Goal: Task Accomplishment & Management: Complete application form

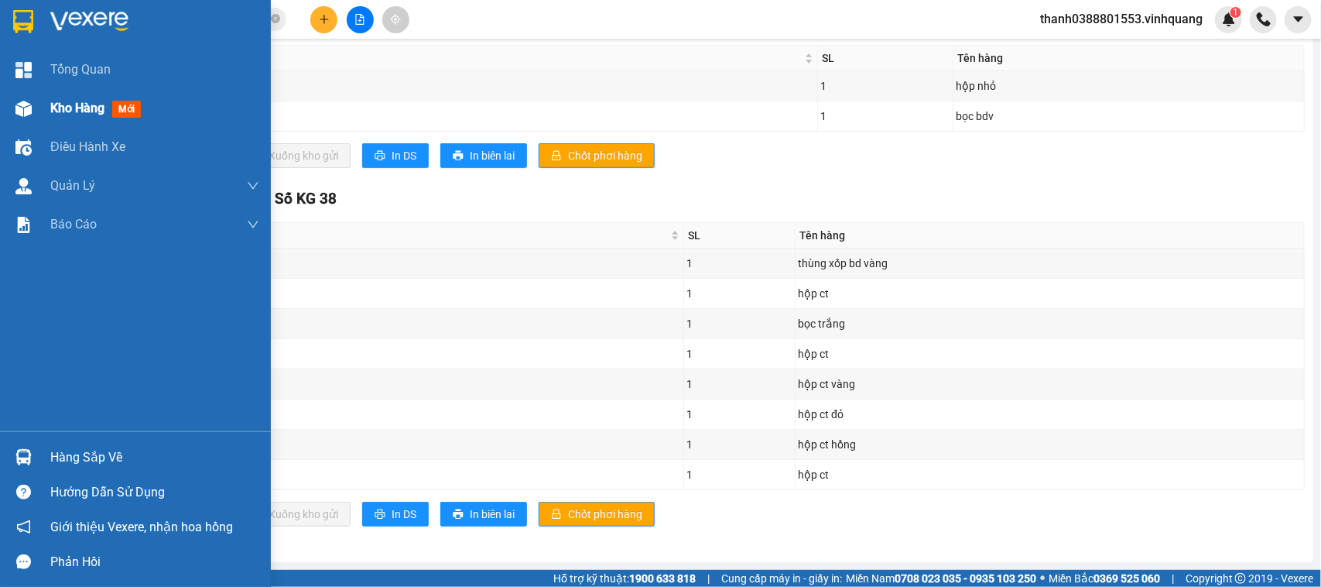
click at [41, 117] on div "Kho hàng mới" at bounding box center [135, 108] width 271 height 39
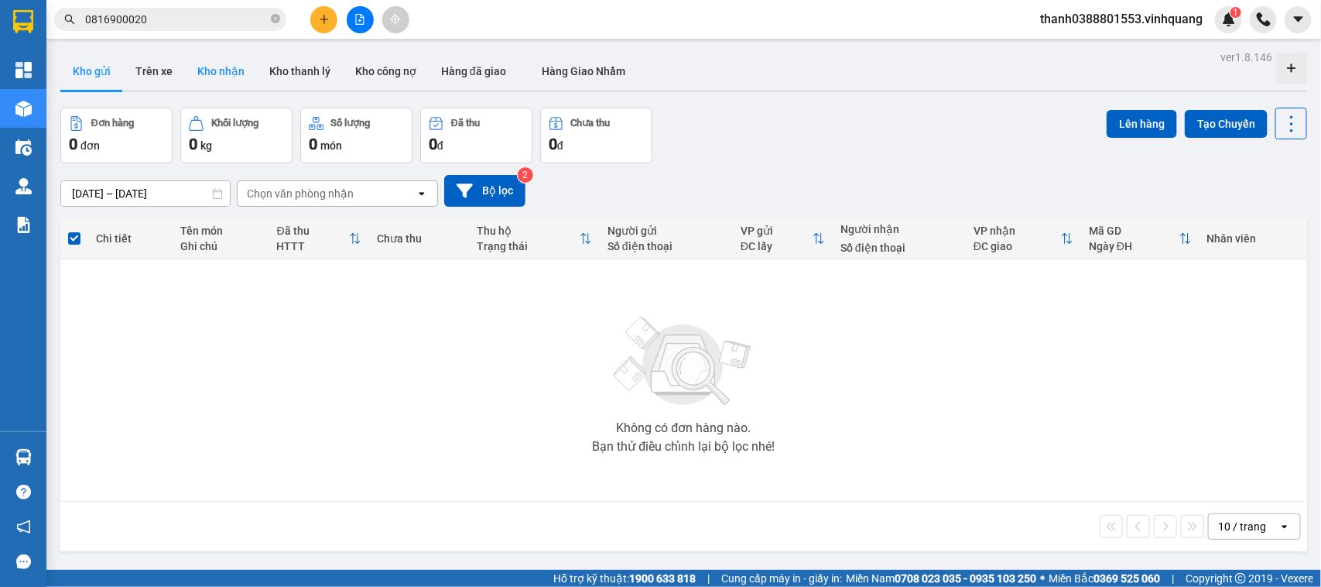
click at [206, 80] on button "Kho nhận" at bounding box center [221, 71] width 72 height 37
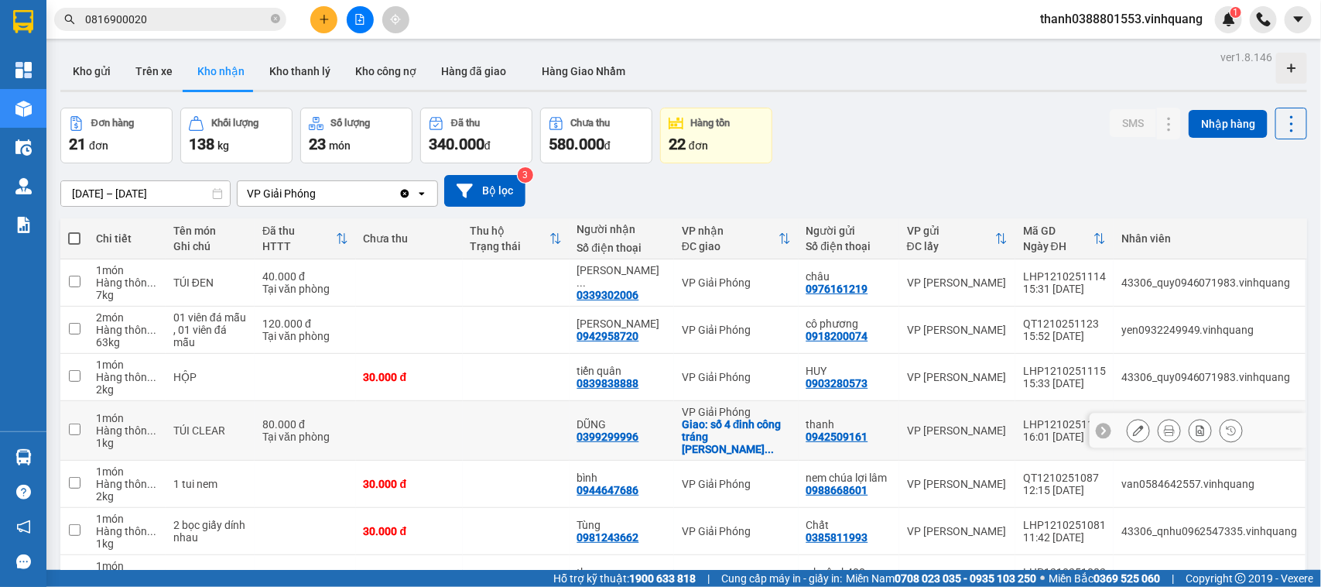
click at [609, 430] on div "0399299996" at bounding box center [608, 436] width 62 height 12
copy div "0399299996"
click at [609, 289] on div "0339302006" at bounding box center [608, 295] width 62 height 12
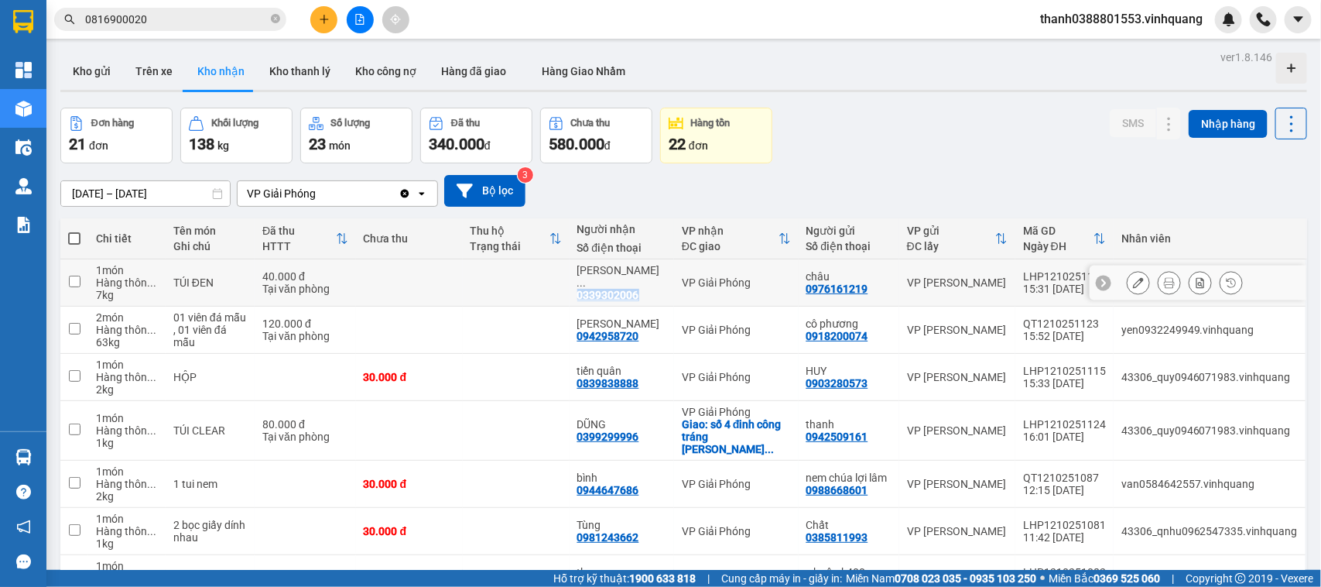
click at [609, 289] on div "0339302006" at bounding box center [608, 295] width 62 height 12
copy div "0339302006"
click at [594, 484] on div "0944647686" at bounding box center [608, 490] width 62 height 12
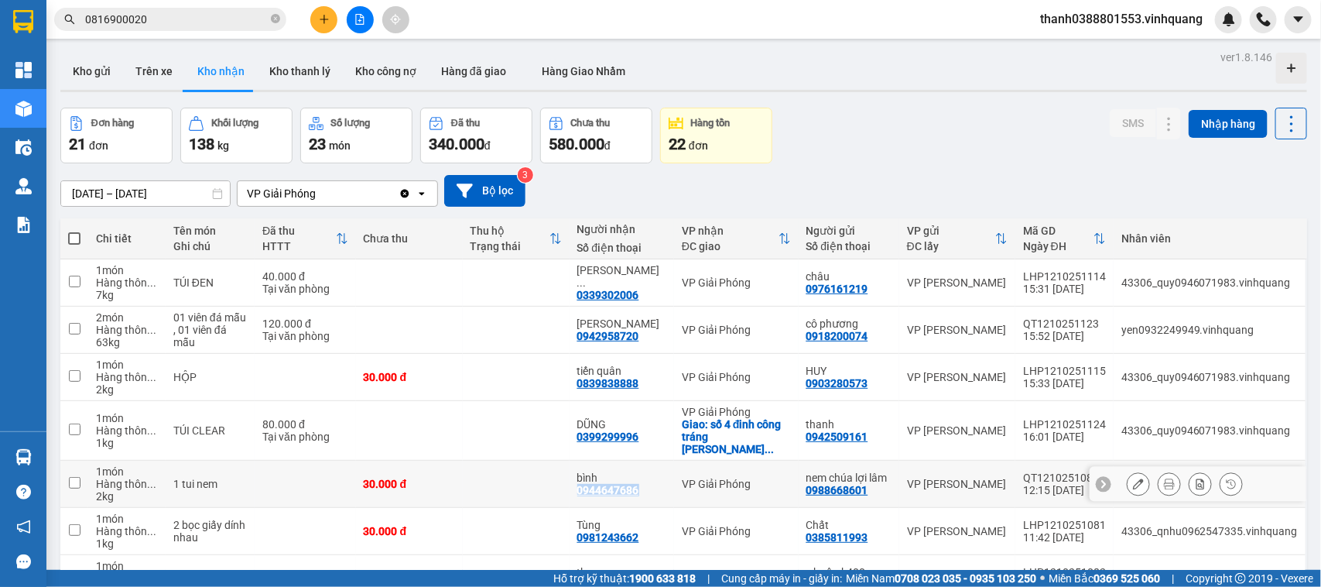
click at [594, 484] on div "0944647686" at bounding box center [608, 490] width 62 height 12
copy div "0944647686"
click at [108, 72] on button "Kho gửi" at bounding box center [91, 71] width 63 height 37
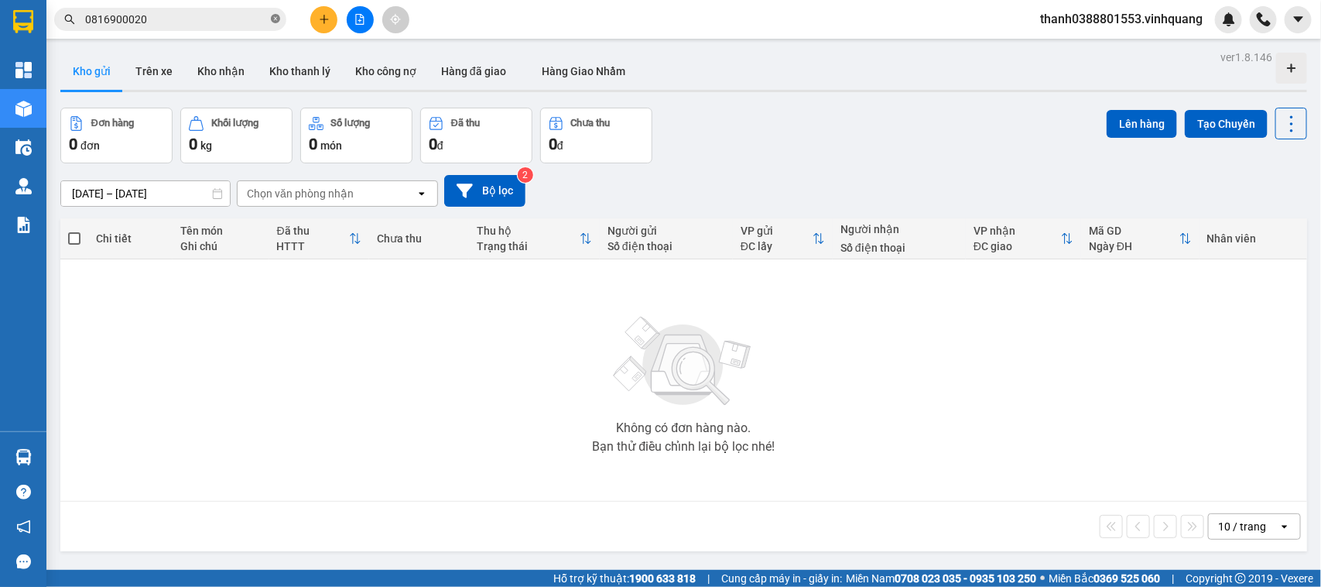
click at [277, 20] on icon "close-circle" at bounding box center [275, 18] width 9 height 9
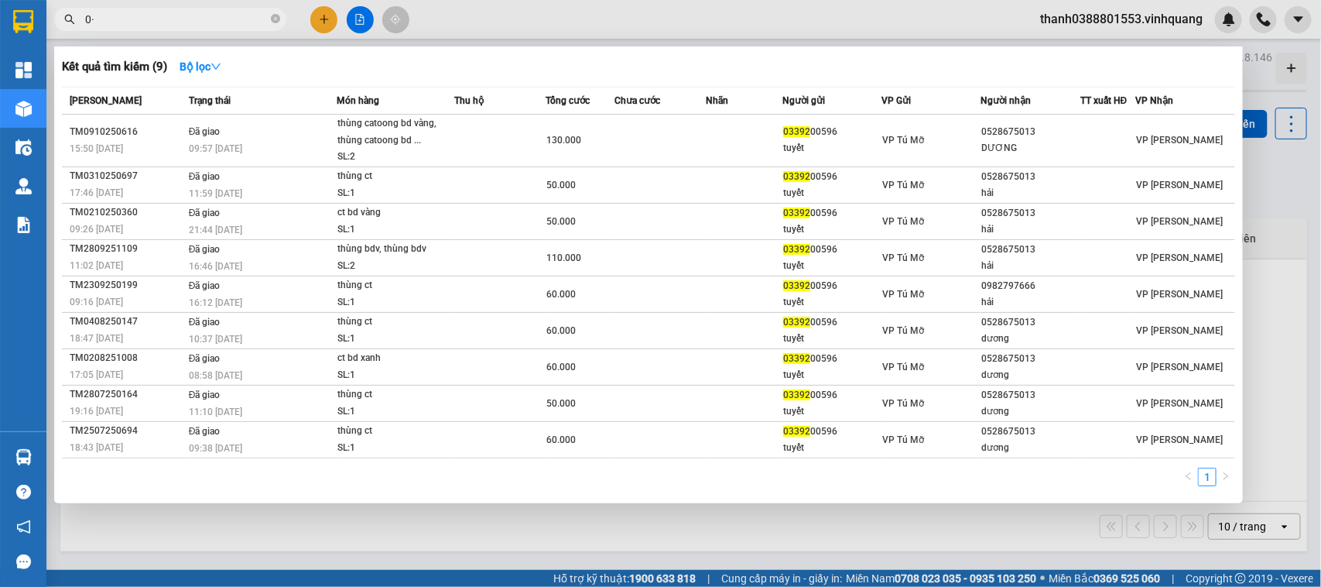
type input "0"
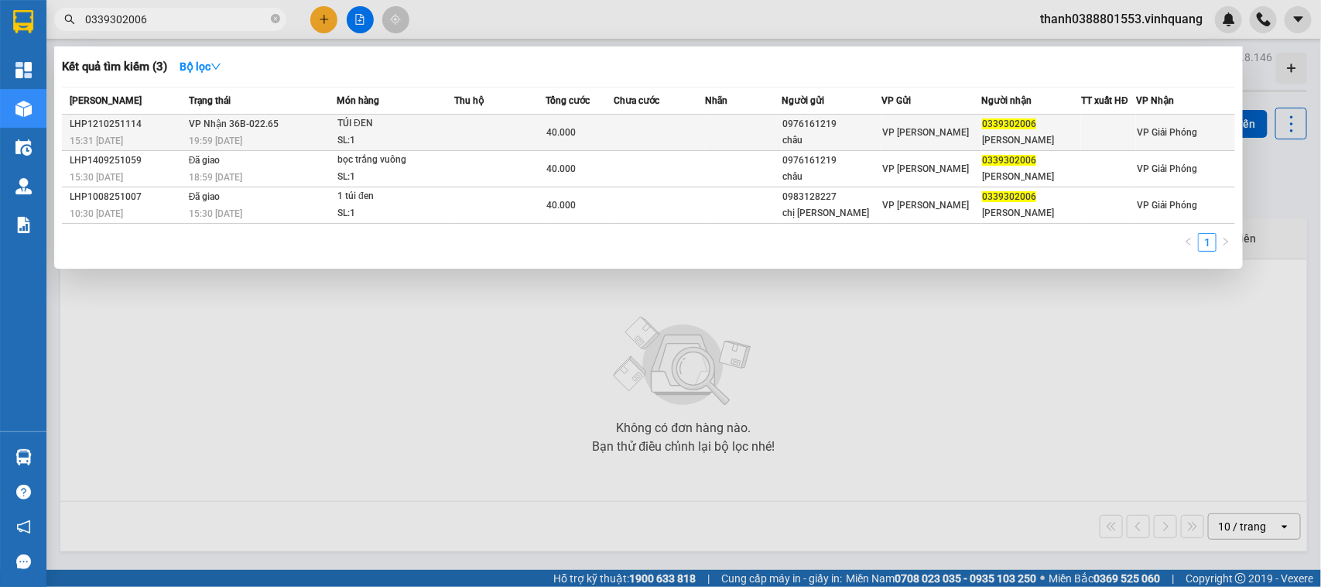
type input "0339302006"
click at [827, 143] on div "châu" at bounding box center [832, 140] width 98 height 16
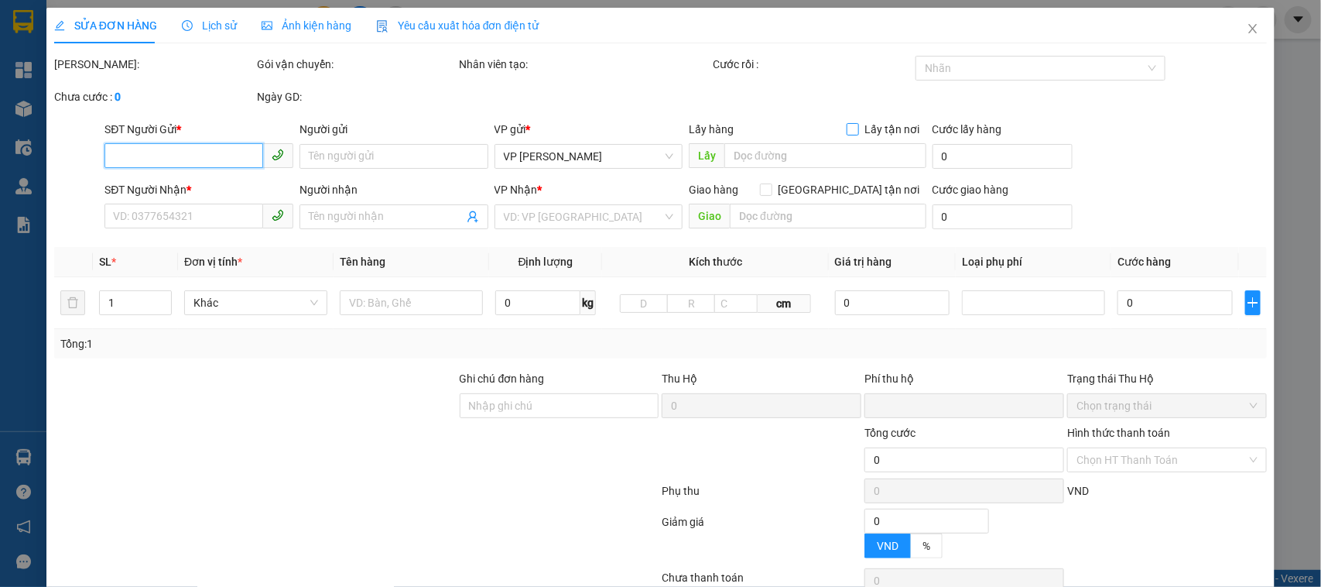
type input "0976161219"
type input "châu"
type input "0339302006"
type input "[PERSON_NAME]"
type input "0"
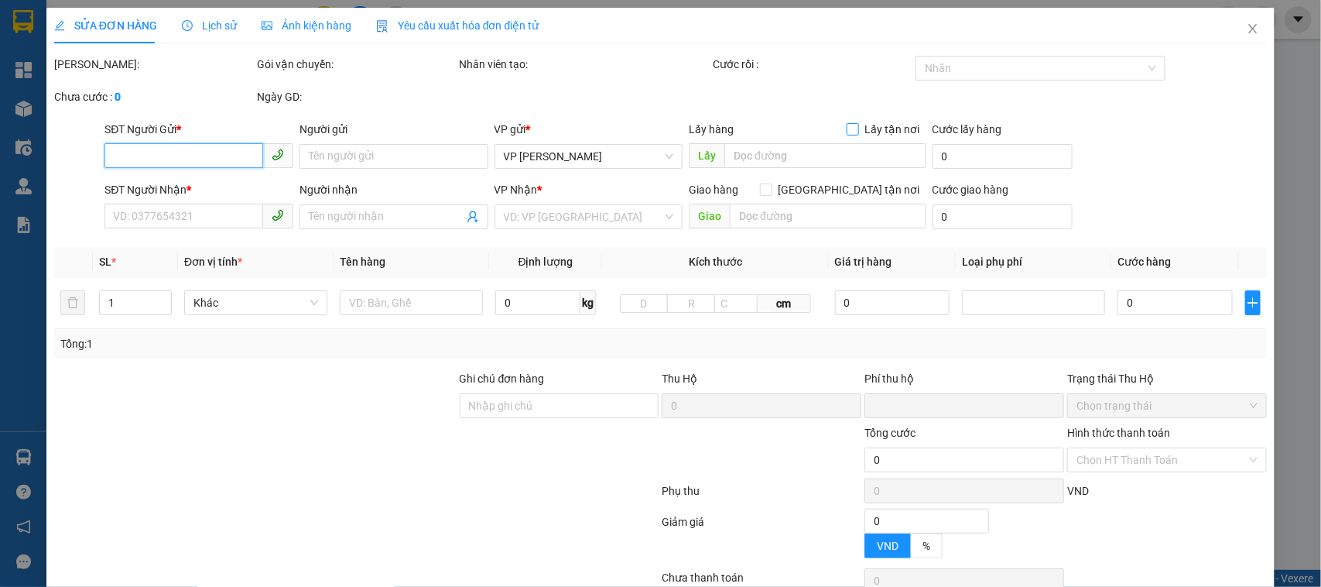
type input "40.000"
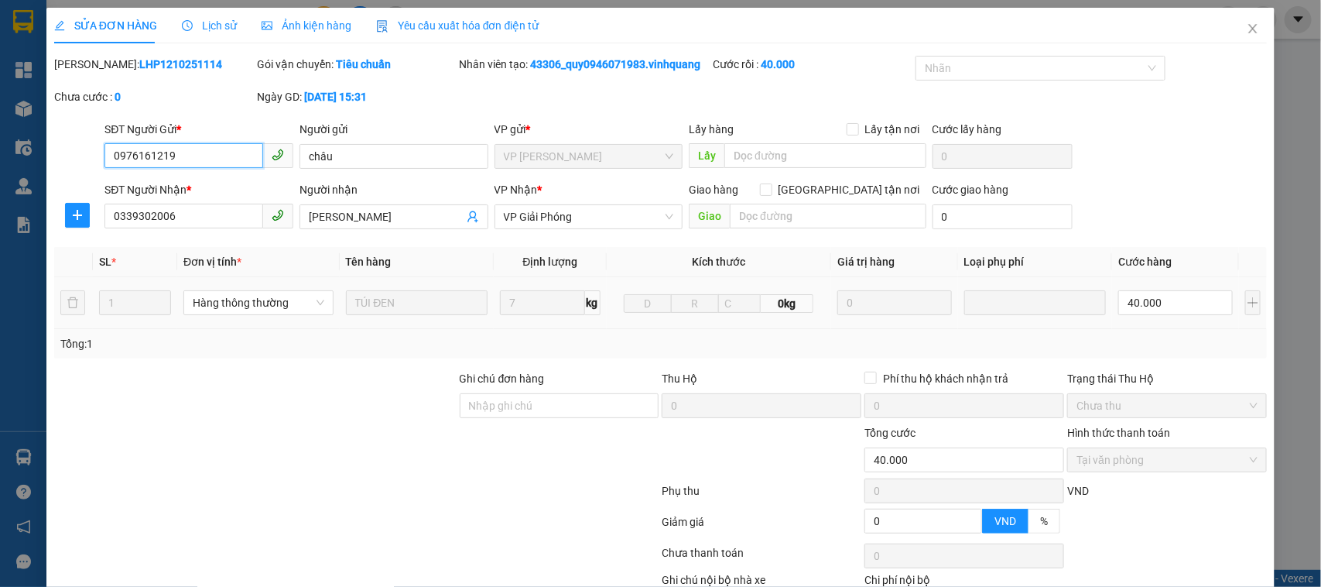
scroll to position [101, 0]
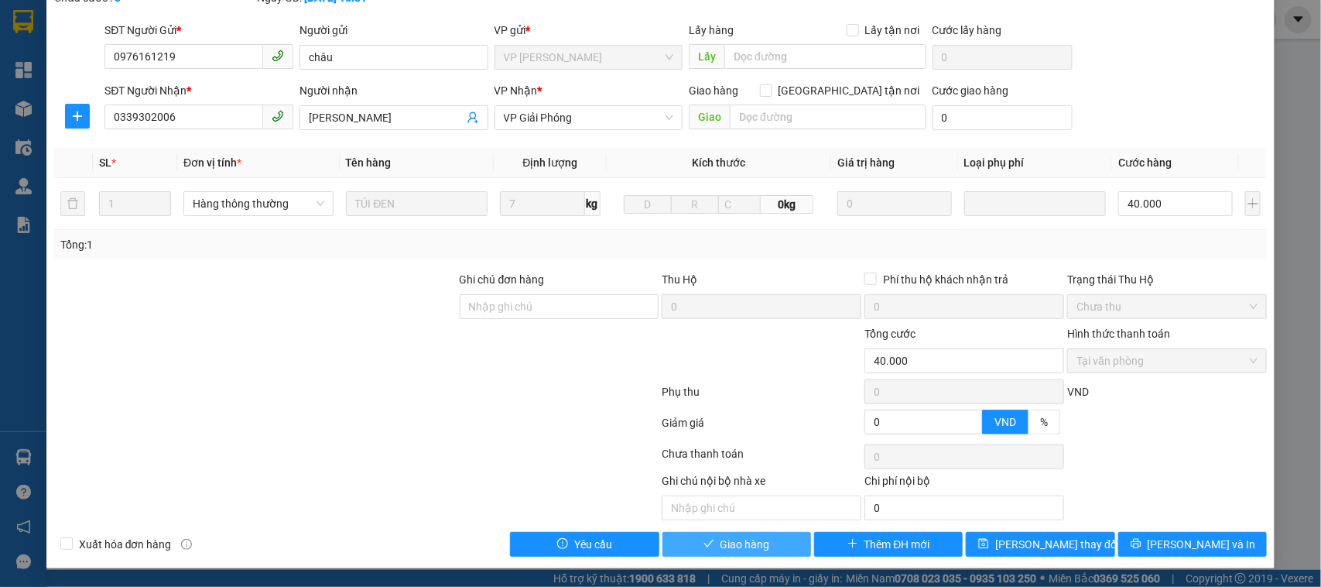
click at [755, 544] on span "Giao hàng" at bounding box center [746, 544] width 50 height 17
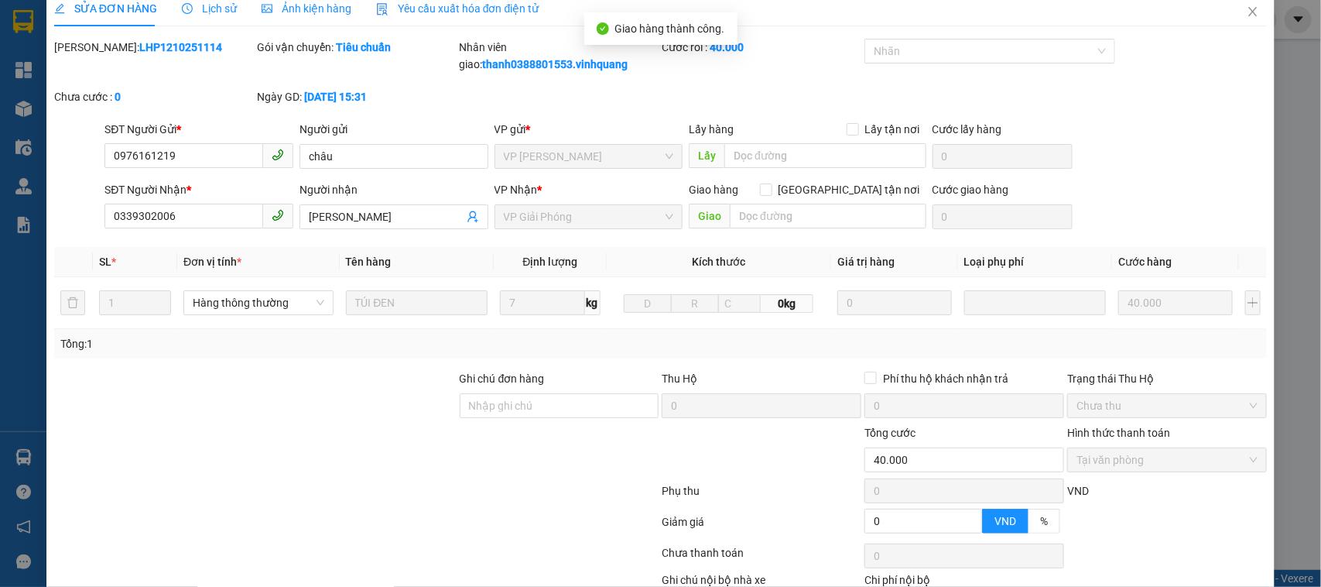
scroll to position [0, 0]
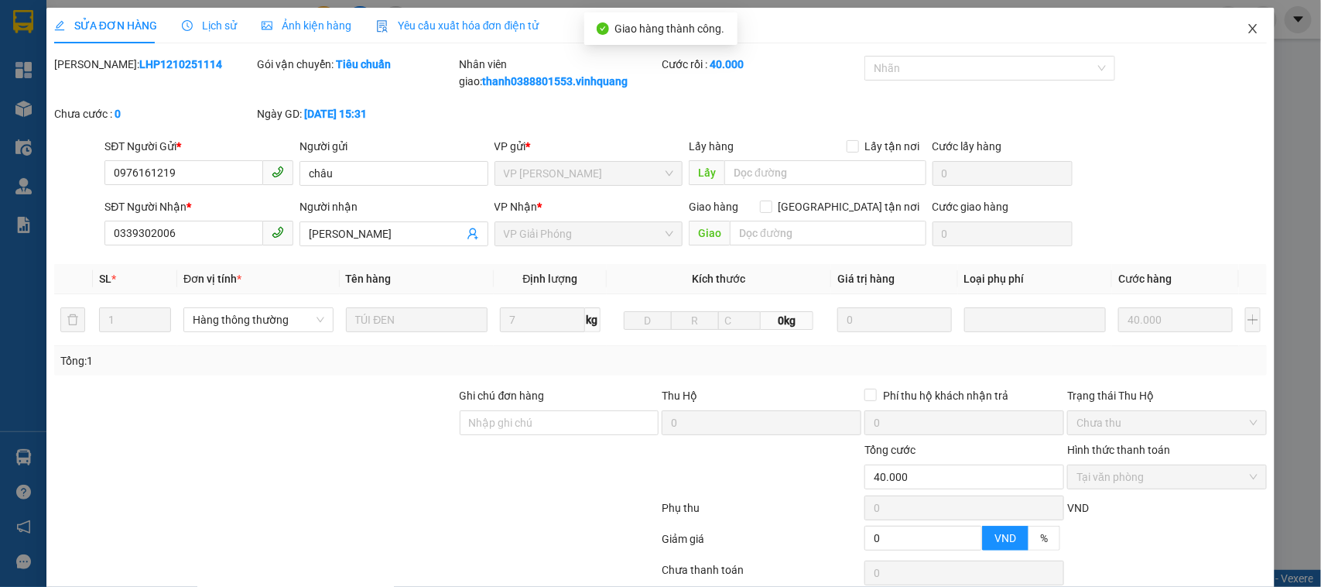
click at [1247, 33] on icon "close" at bounding box center [1253, 28] width 12 height 12
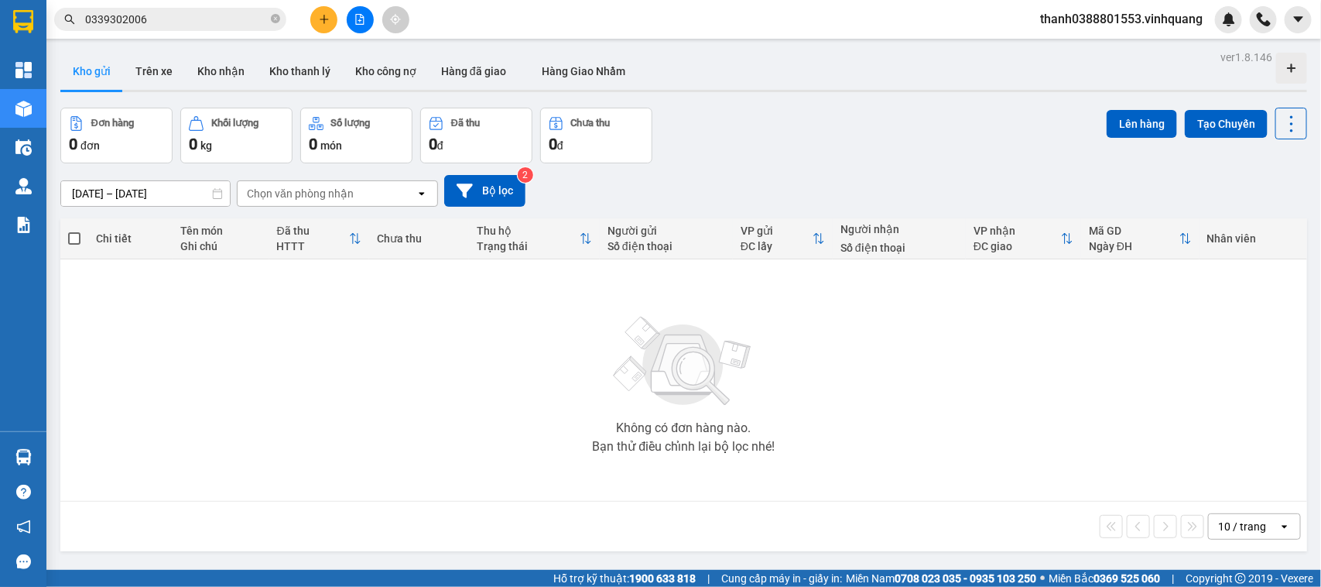
drag, startPoint x: 505, startPoint y: 442, endPoint x: 505, endPoint y: 450, distance: 8.5
click at [505, 442] on div "Không có đơn hàng nào. Bạn thử điều chỉnh lại bộ lọc nhé!" at bounding box center [683, 380] width 1231 height 232
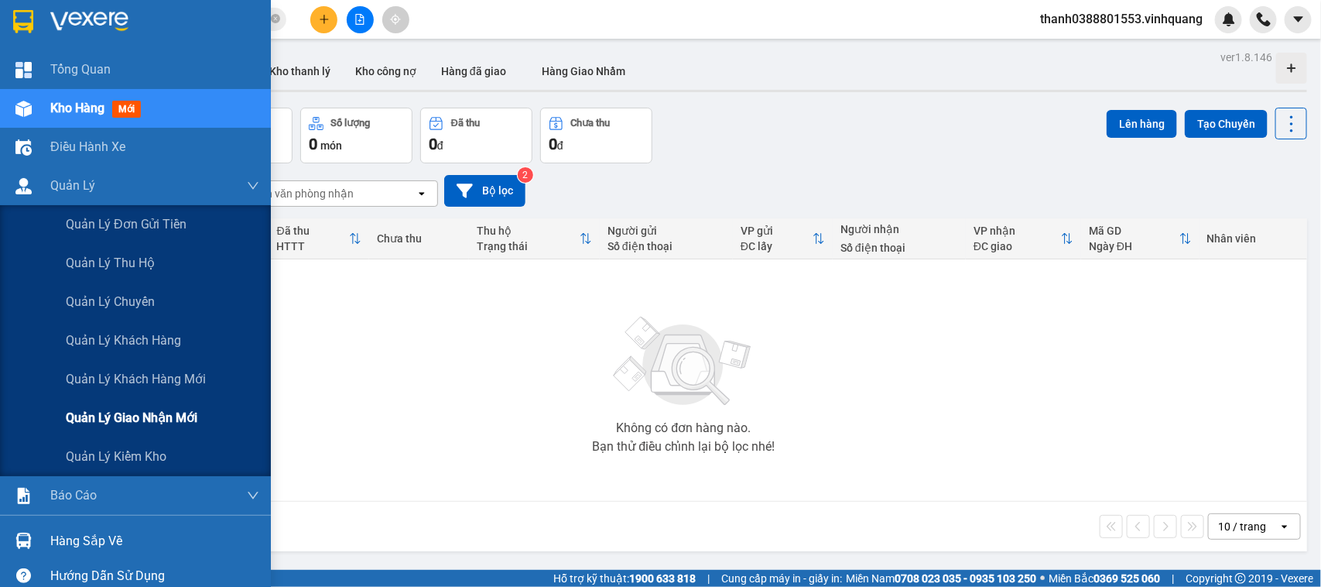
click at [138, 415] on span "Quản lý giao nhận mới" at bounding box center [132, 417] width 132 height 19
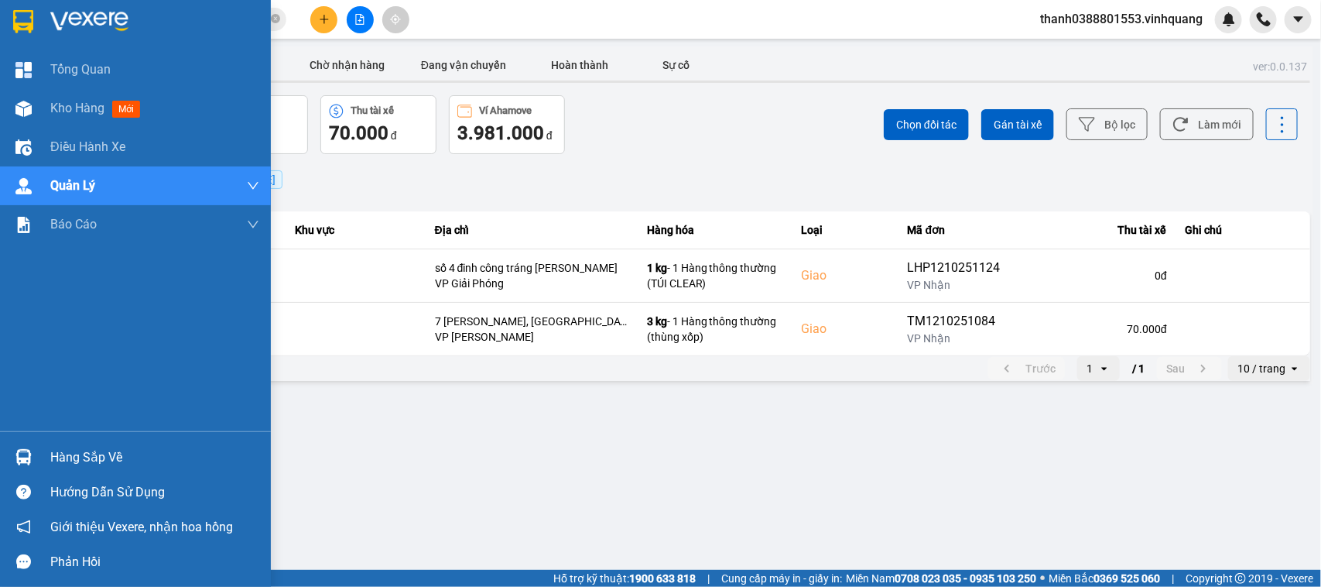
click at [70, 450] on div "Hàng sắp về" at bounding box center [154, 457] width 209 height 23
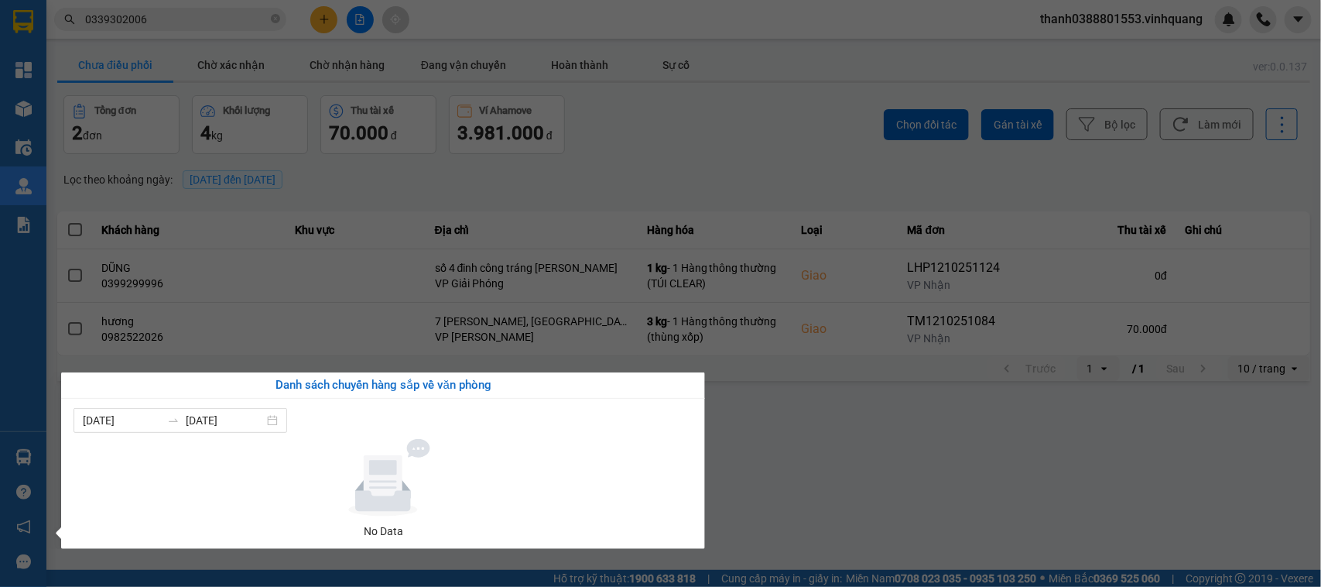
click at [718, 156] on section "Kết quả tìm kiếm ( 3 ) Bộ lọc Mã ĐH Trạng thái Món hàng Thu hộ Tổng cước Chưa c…" at bounding box center [660, 293] width 1321 height 587
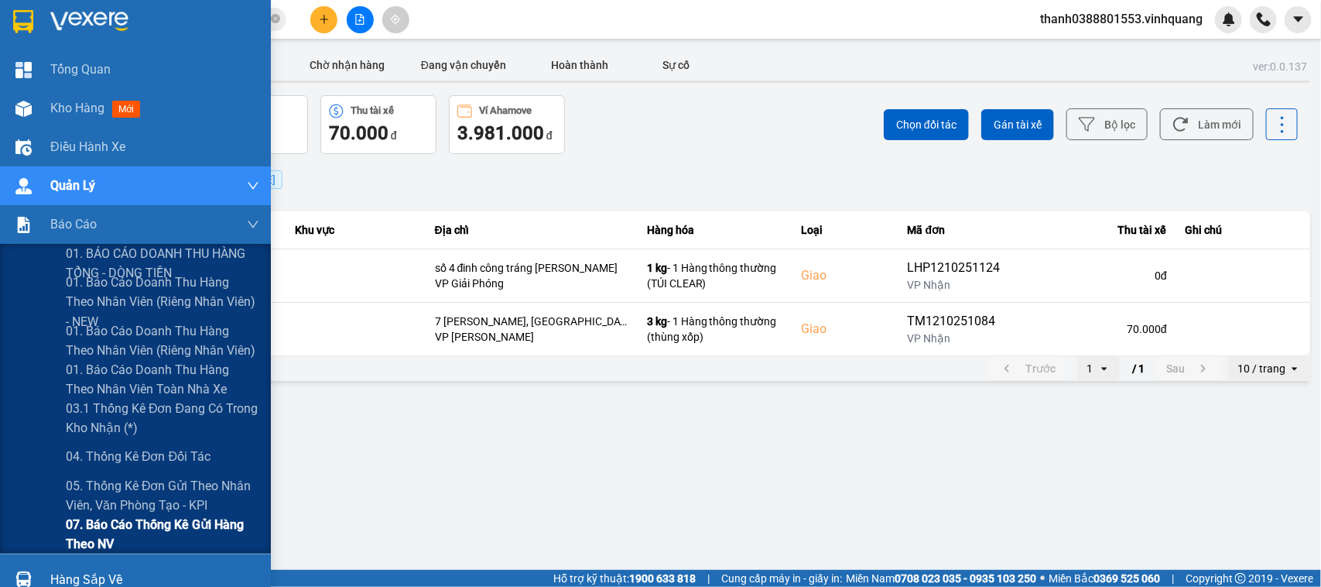
click at [109, 524] on span "07. Báo cáo thống kê gửi hàng theo NV" at bounding box center [163, 534] width 194 height 39
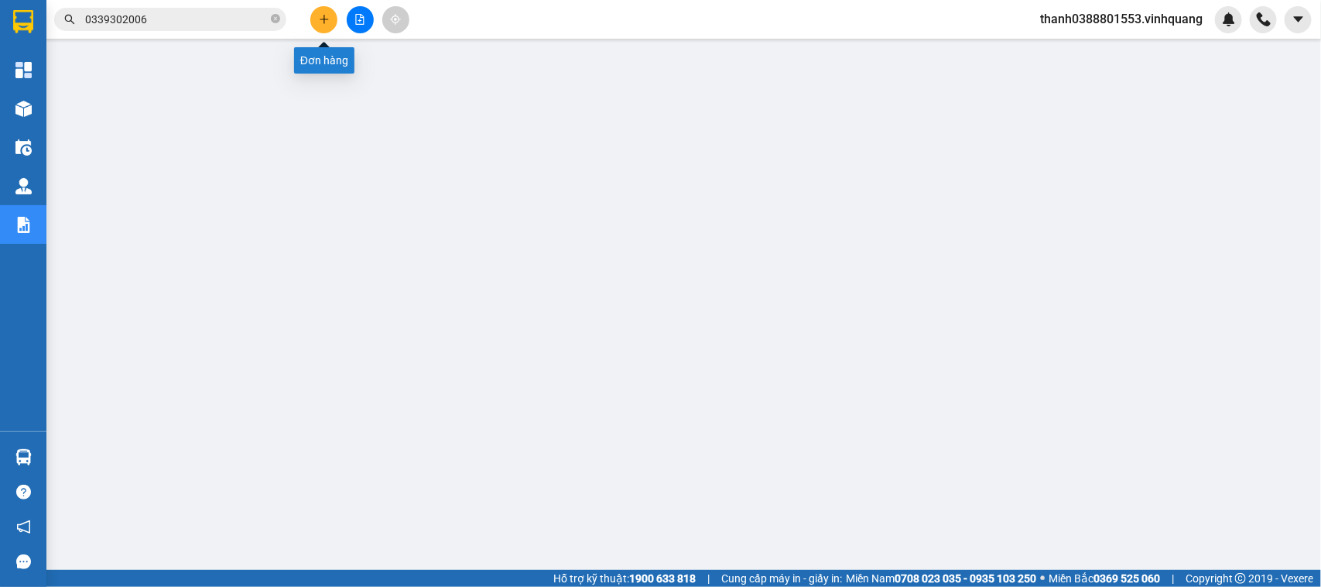
click at [326, 15] on icon "plus" at bounding box center [324, 19] width 11 height 11
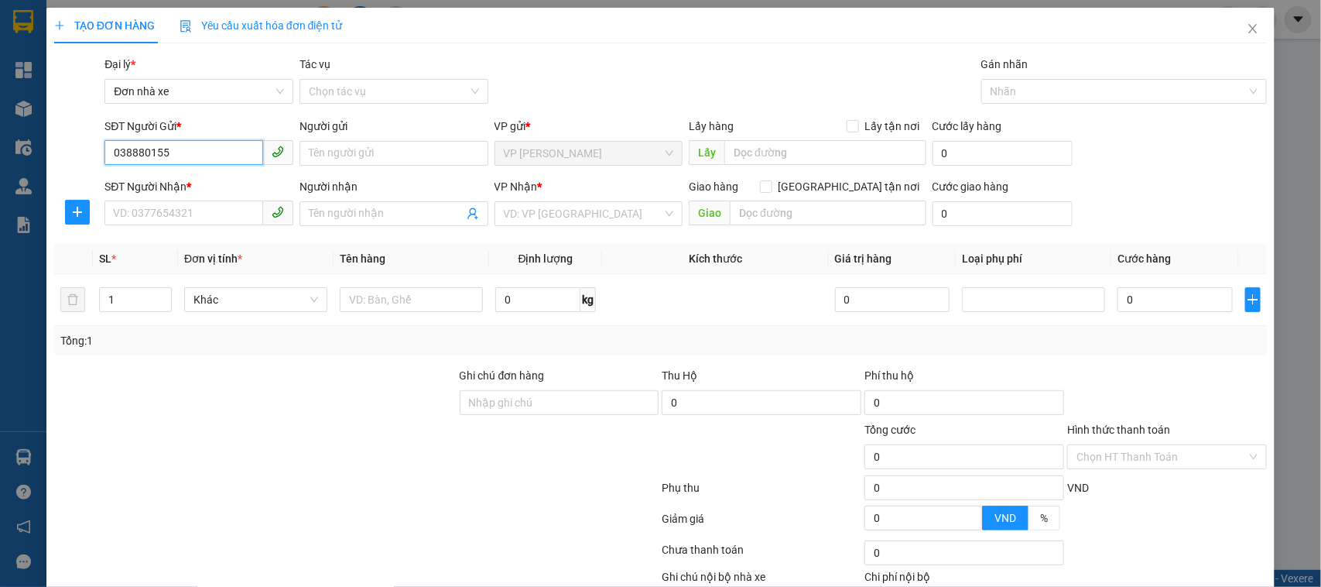
type input "0388801553"
click at [175, 156] on input "0388801553" at bounding box center [183, 152] width 159 height 25
click at [187, 183] on div "0388801553 - [PERSON_NAME] HN" at bounding box center [198, 184] width 170 height 17
type input "[PERSON_NAME] HN"
type input "0889232323"
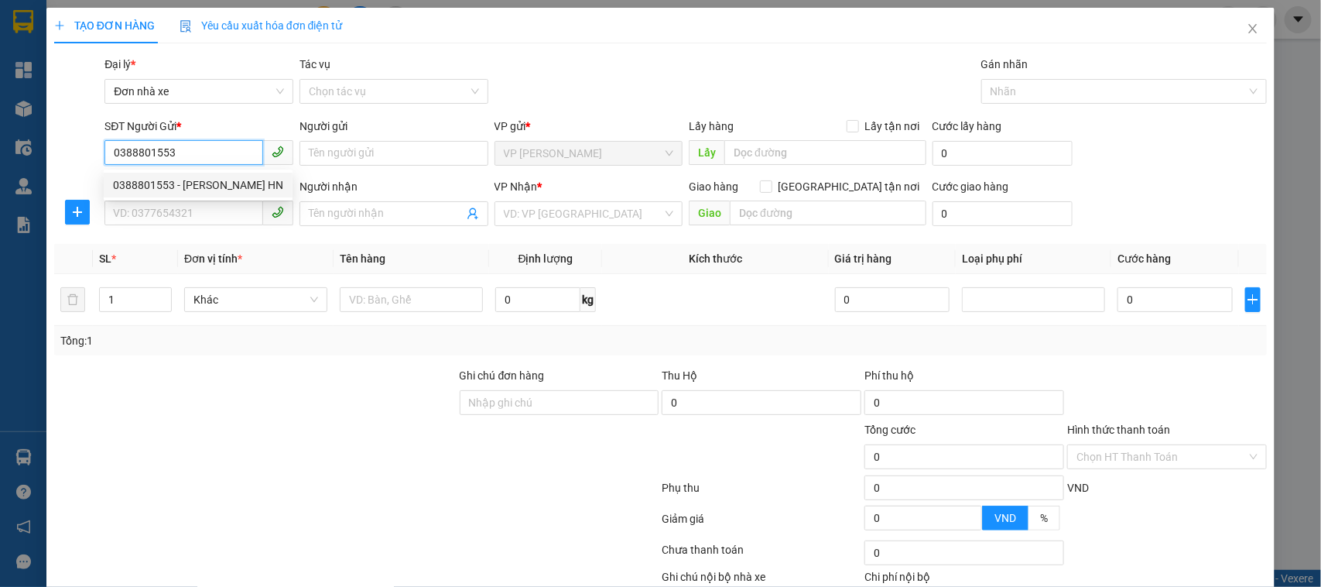
type input "CTY. [GEOGRAPHIC_DATA]"
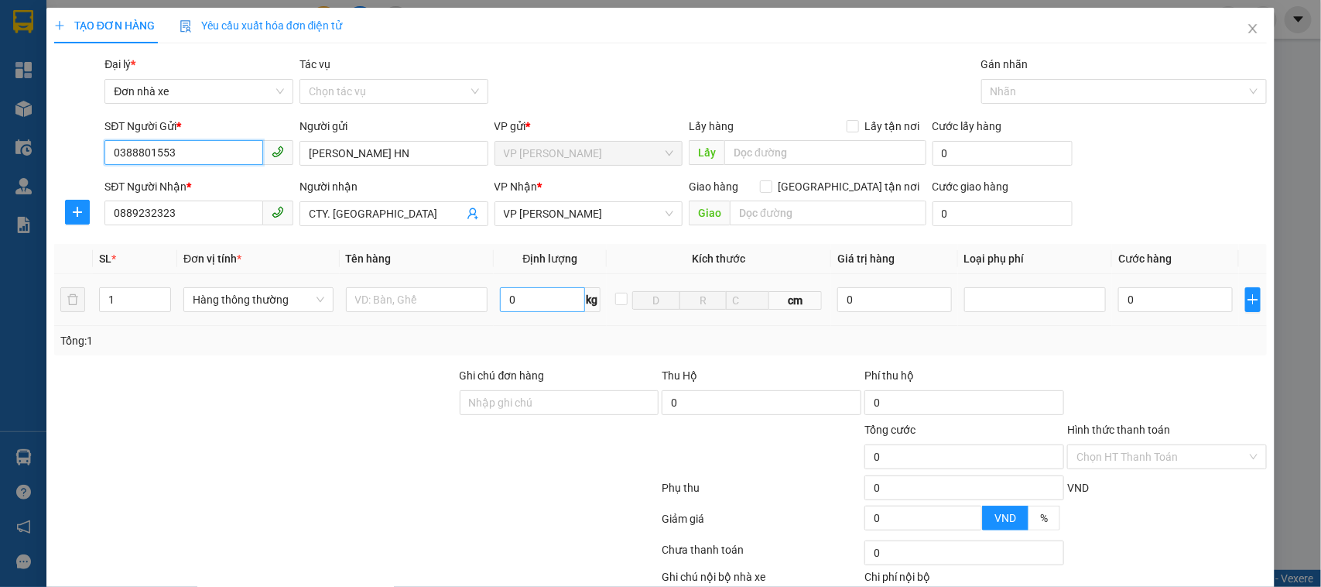
type input "0388801553"
click at [530, 303] on input "0" at bounding box center [542, 299] width 84 height 25
type input "1"
click at [454, 300] on input "text" at bounding box center [417, 299] width 142 height 25
type input "30.000"
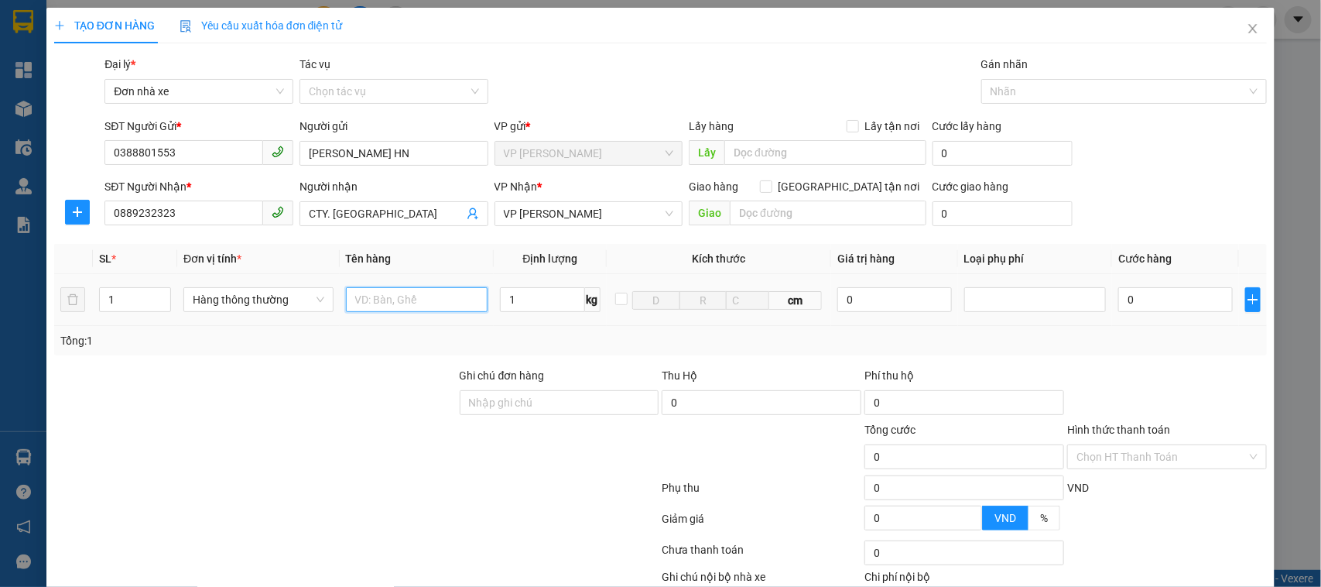
type input "30.000"
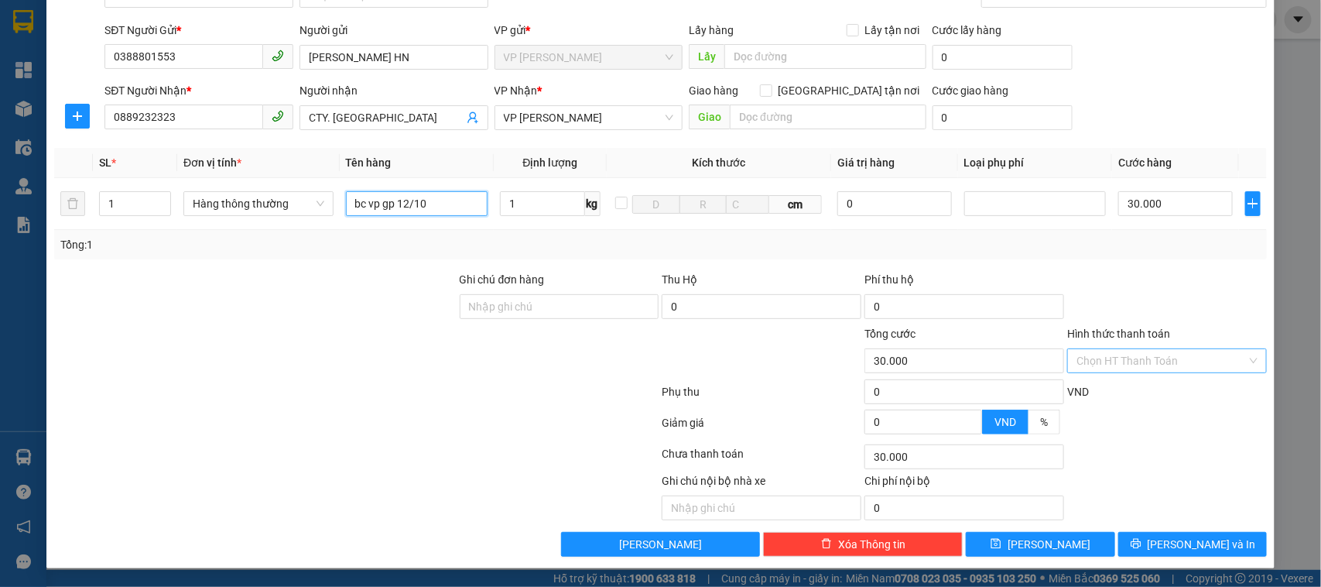
type input "bc vp gp 12/10"
click at [1153, 355] on input "Hình thức thanh toán" at bounding box center [1162, 360] width 170 height 23
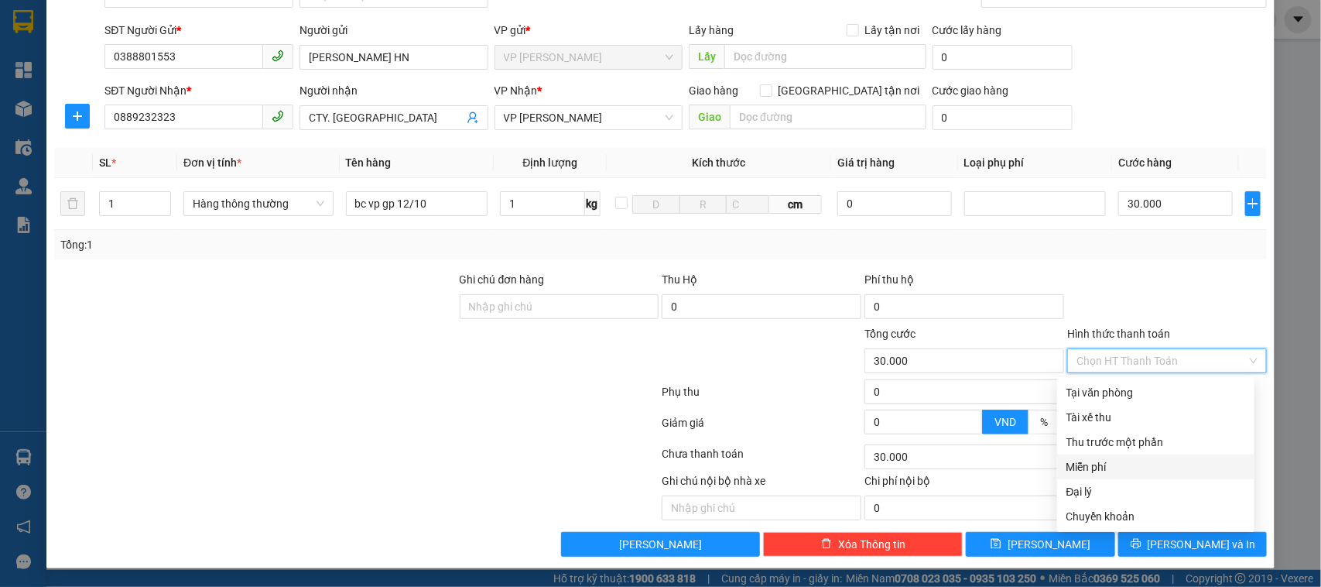
click at [1105, 461] on div "Miễn phí" at bounding box center [1156, 466] width 179 height 17
type input "0"
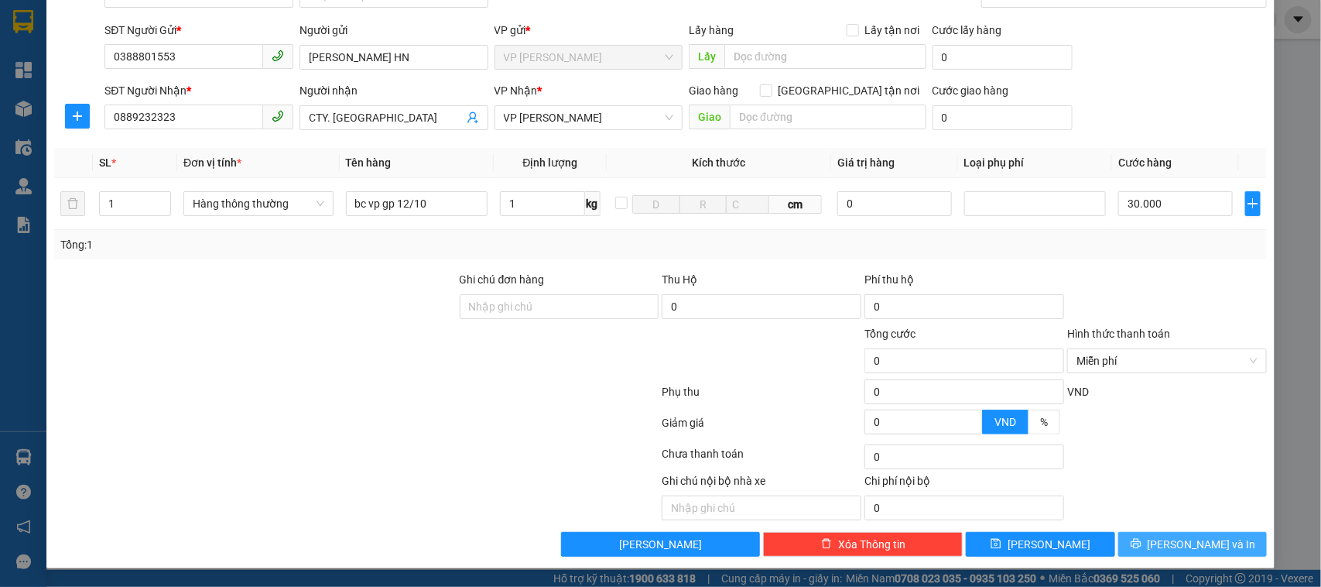
click at [1155, 534] on button "[PERSON_NAME] và In" at bounding box center [1192, 544] width 149 height 25
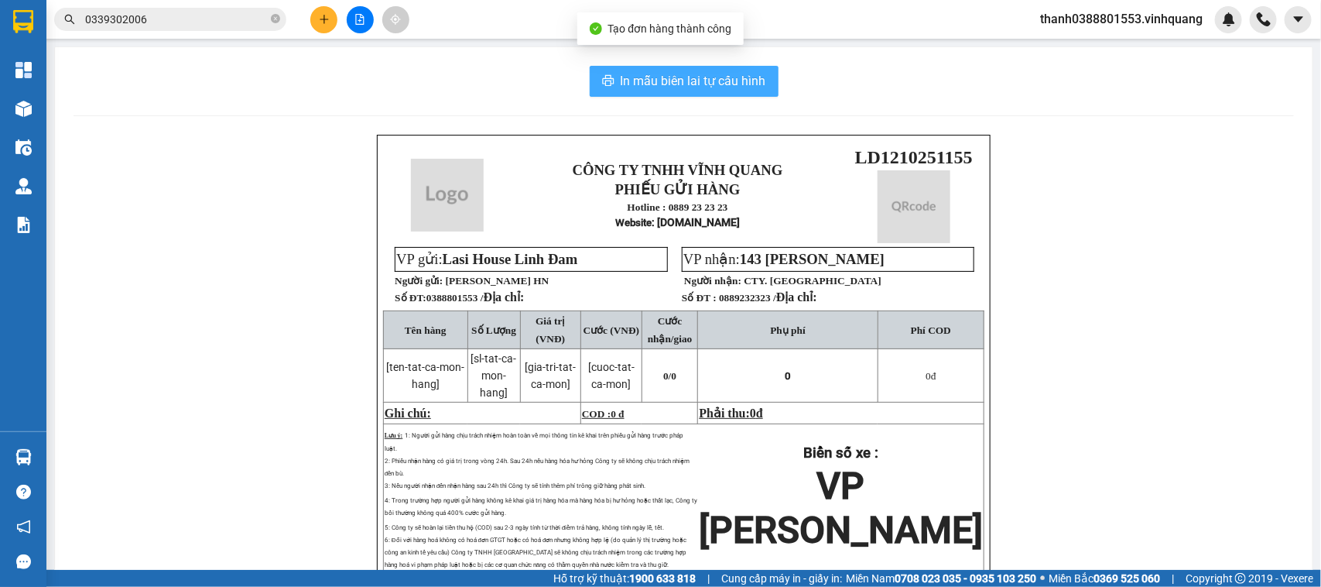
click at [639, 87] on span "In mẫu biên lai tự cấu hình" at bounding box center [694, 80] width 146 height 19
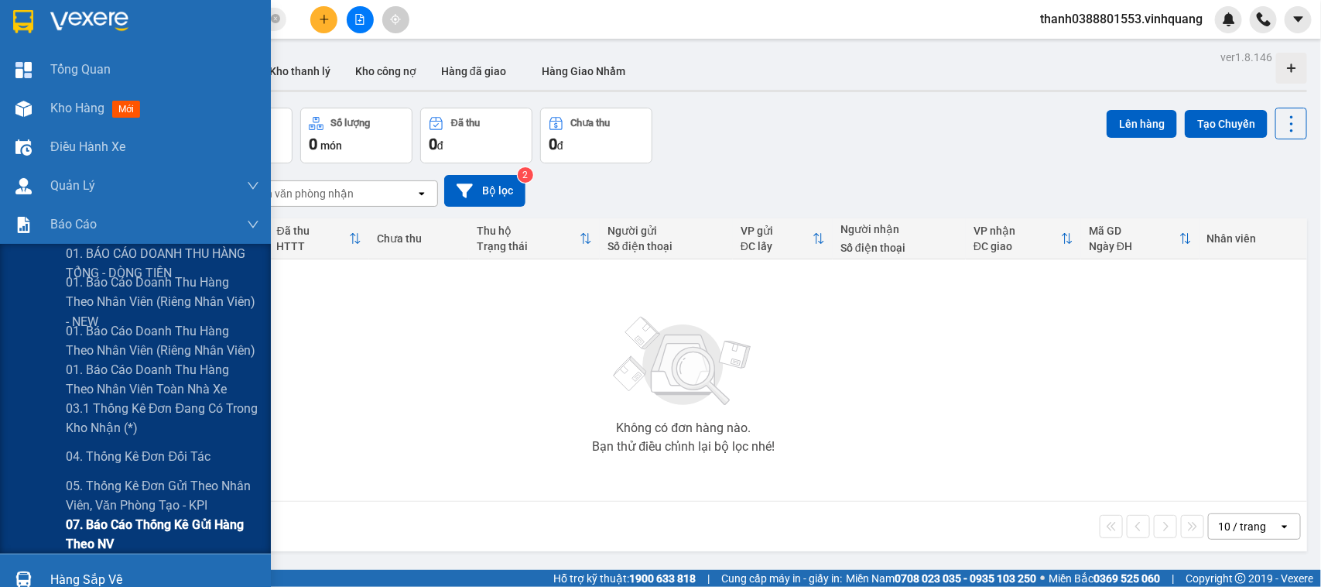
click at [125, 525] on span "07. Báo cáo thống kê gửi hàng theo NV" at bounding box center [163, 534] width 194 height 39
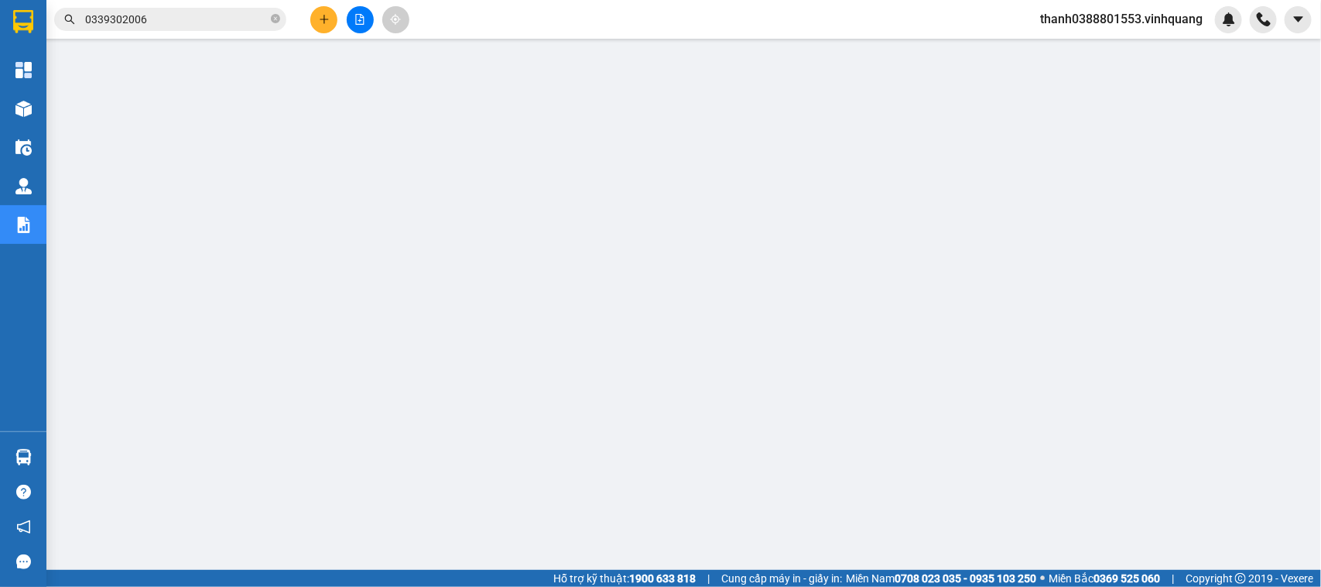
click at [1081, 31] on div "thanh0388801553.vinhquang" at bounding box center [1135, 19] width 214 height 27
click at [1088, 24] on span "thanh0388801553.vinhquang" at bounding box center [1121, 18] width 187 height 19
click at [1088, 54] on span "Đăng xuất" at bounding box center [1128, 47] width 155 height 17
